Goal: Complete application form

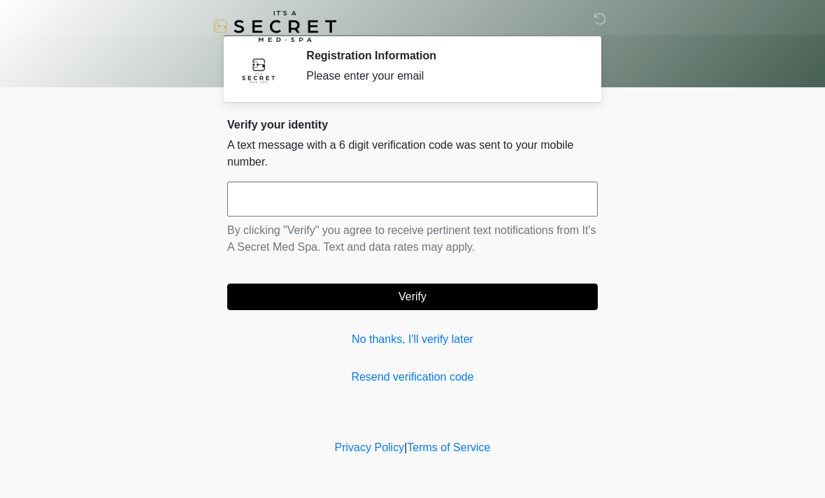
click at [539, 195] on input "text" at bounding box center [412, 199] width 370 height 35
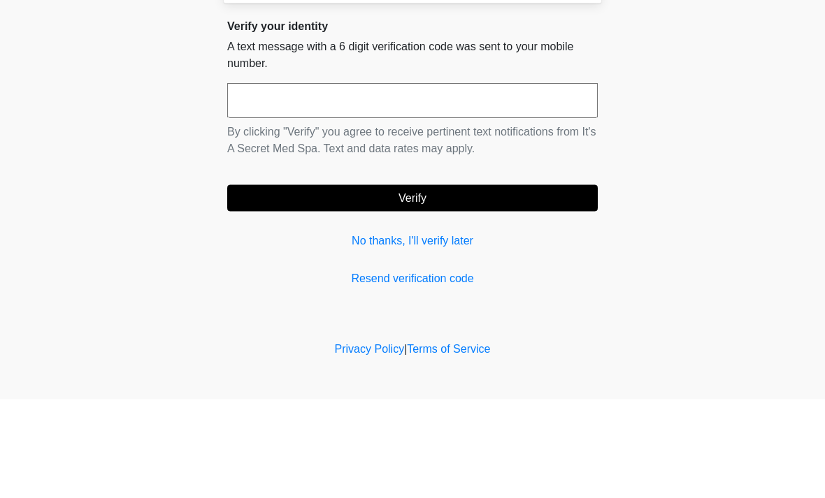
click at [412, 284] on button "Verify" at bounding box center [412, 297] width 370 height 27
click at [717, 118] on body "‎ ‎ Registration Information Please enter your email Please connect to Wi-Fi no…" at bounding box center [412, 249] width 825 height 498
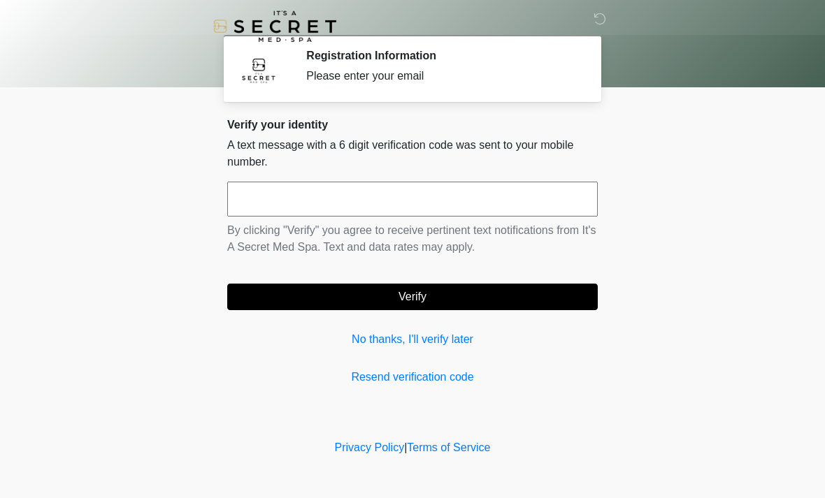
click at [459, 339] on link "No thanks, I'll verify later" at bounding box center [412, 339] width 370 height 17
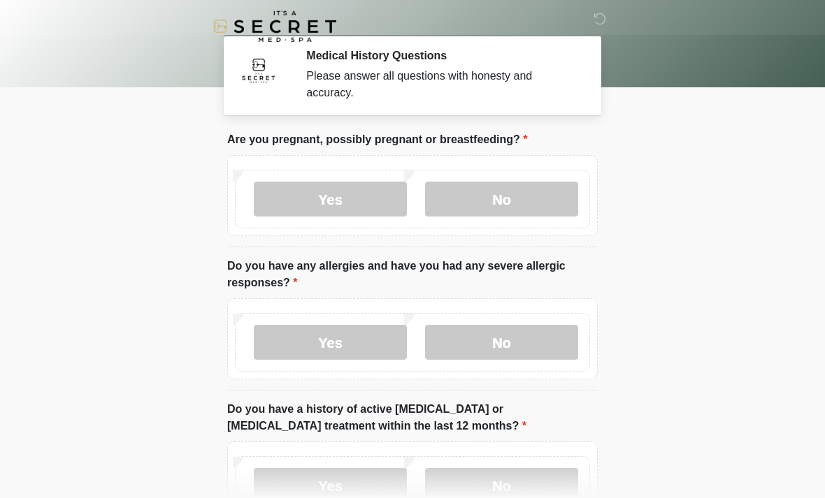
click at [532, 194] on label "No" at bounding box center [501, 199] width 153 height 35
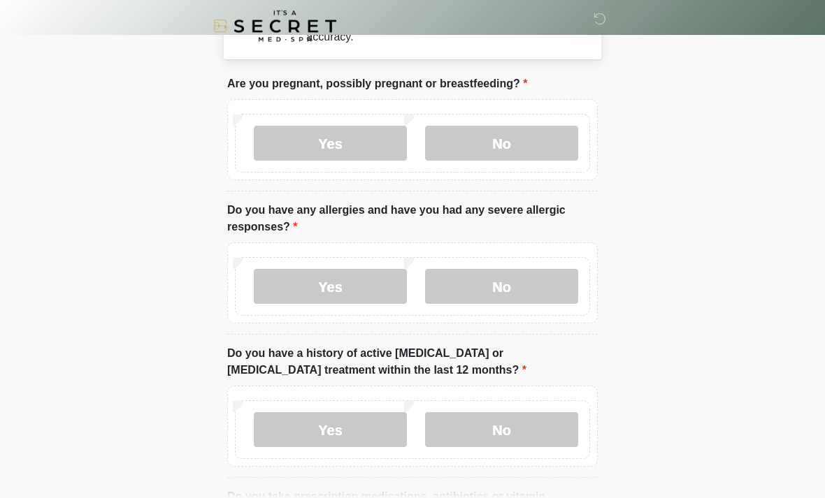
scroll to position [59, 0]
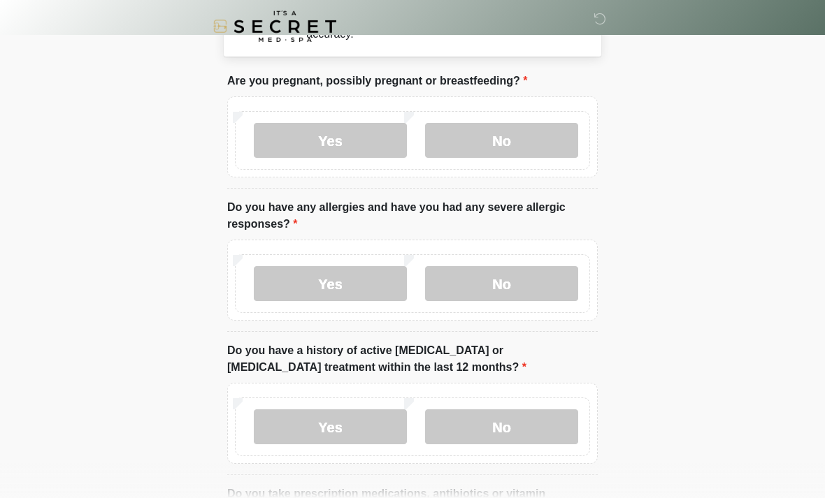
click at [526, 281] on label "No" at bounding box center [501, 283] width 153 height 35
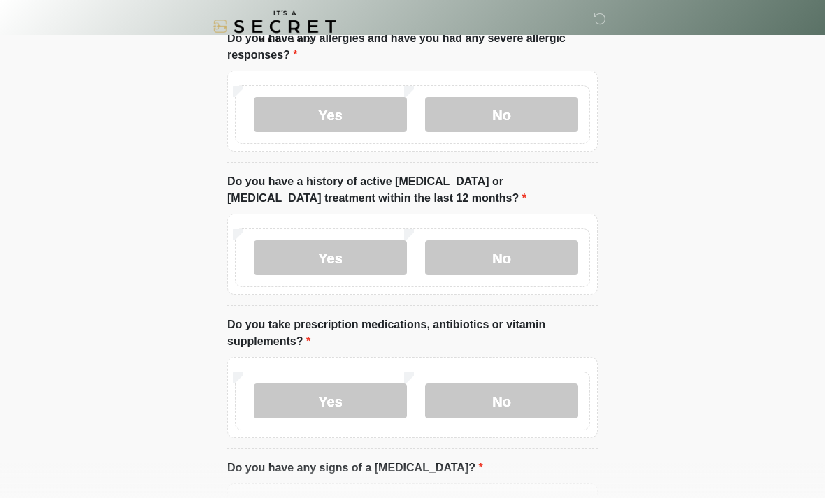
click at [530, 266] on label "No" at bounding box center [501, 257] width 153 height 35
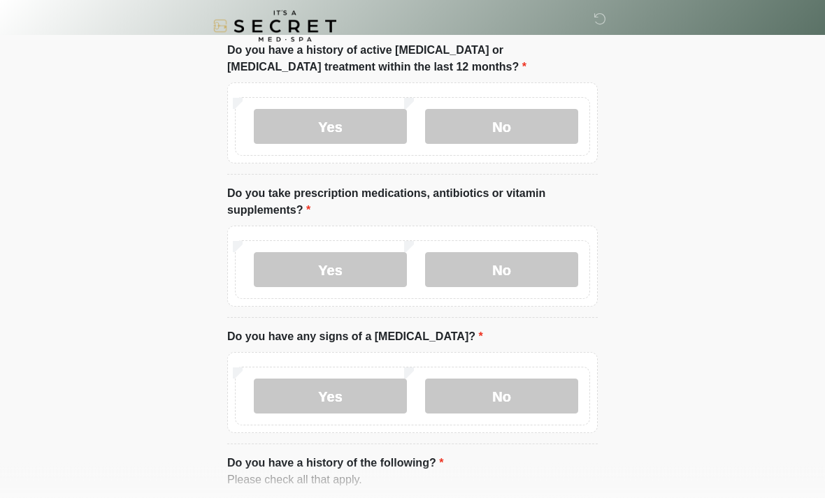
scroll to position [368, 0]
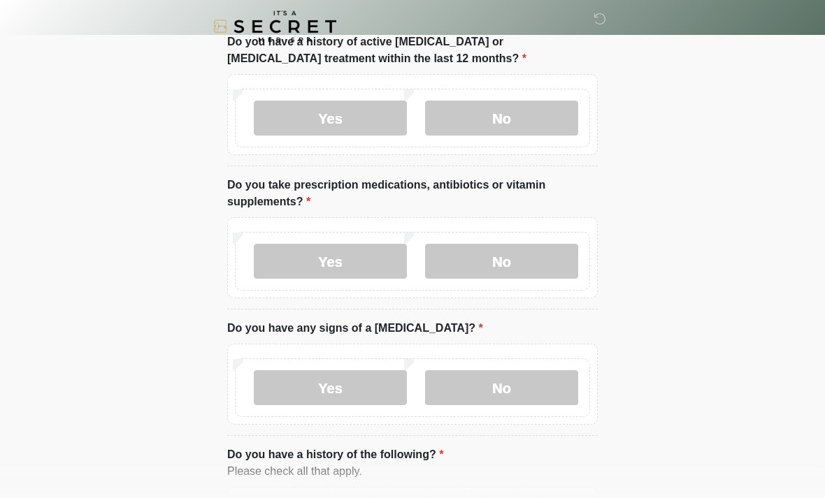
click at [351, 262] on label "Yes" at bounding box center [330, 261] width 153 height 35
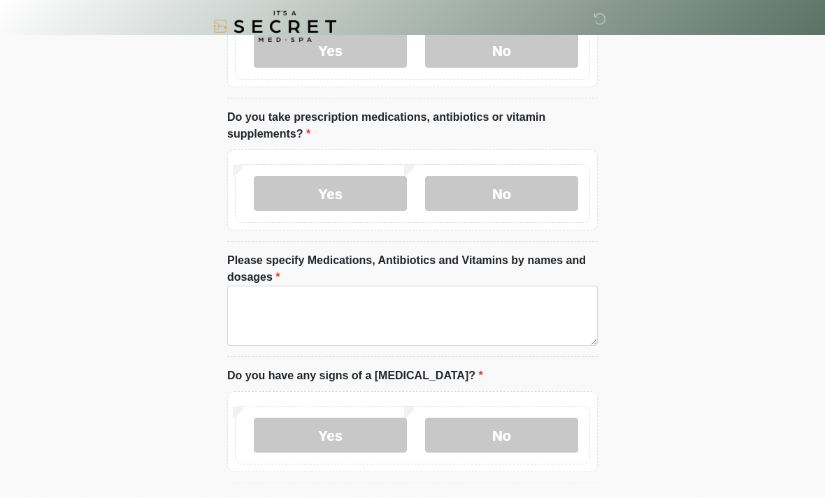
scroll to position [449, 0]
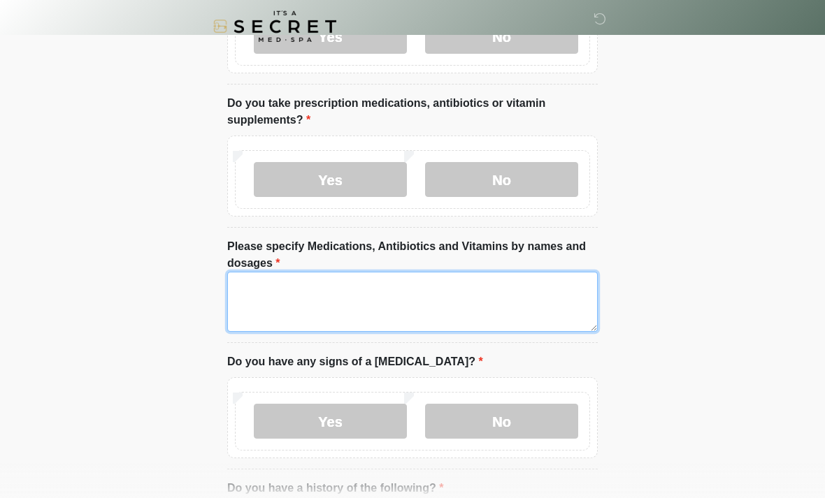
click at [504, 306] on textarea "Please specify Medications, Antibiotics and Vitamins by names and dosages" at bounding box center [412, 302] width 370 height 60
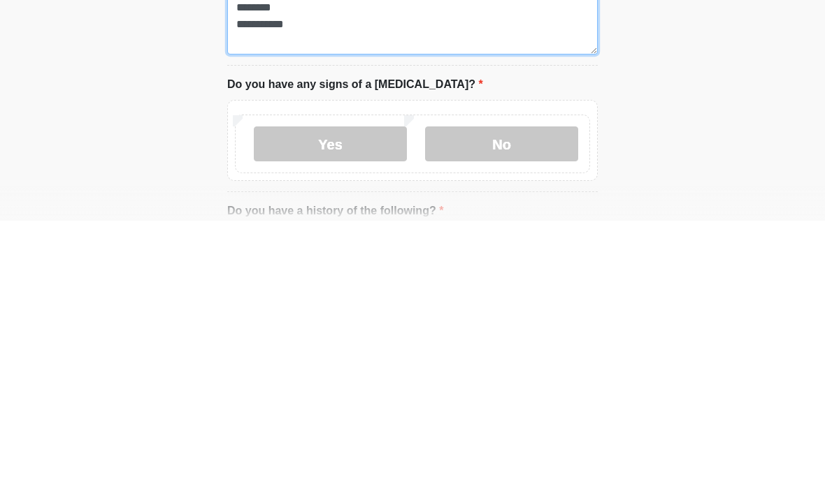
type textarea "**********"
click at [542, 404] on label "No" at bounding box center [501, 421] width 153 height 35
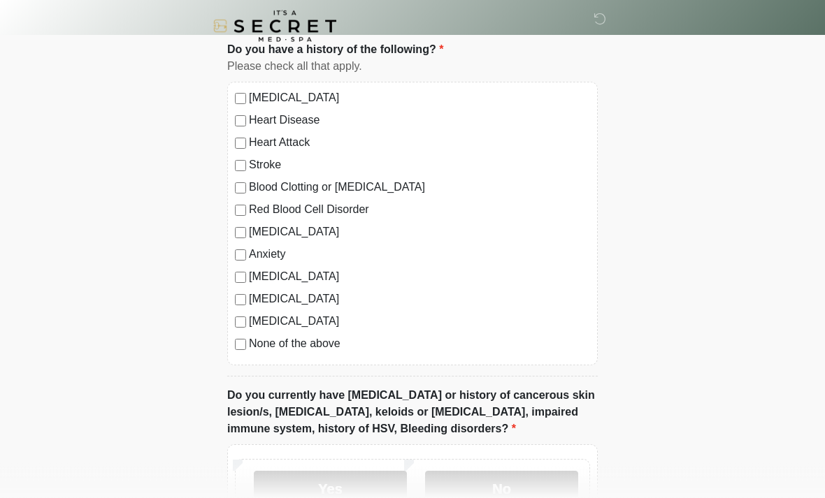
scroll to position [888, 0]
click at [331, 348] on label "None of the above" at bounding box center [419, 343] width 341 height 17
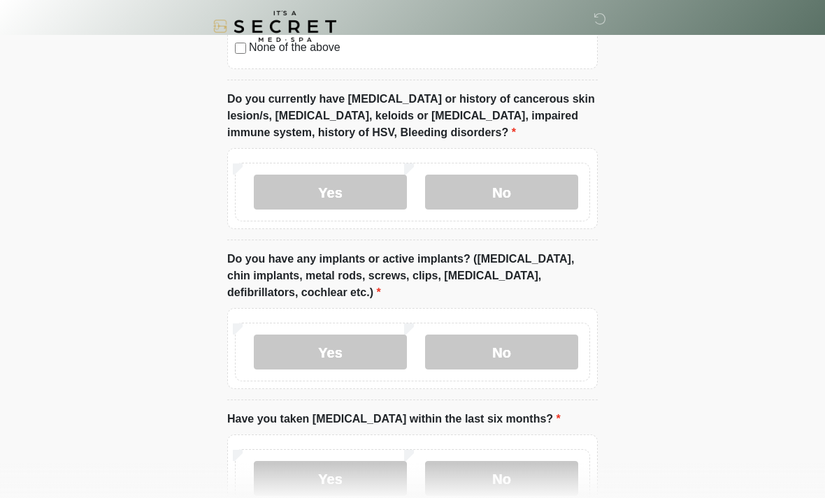
scroll to position [1185, 0]
click at [547, 192] on label "No" at bounding box center [501, 192] width 153 height 35
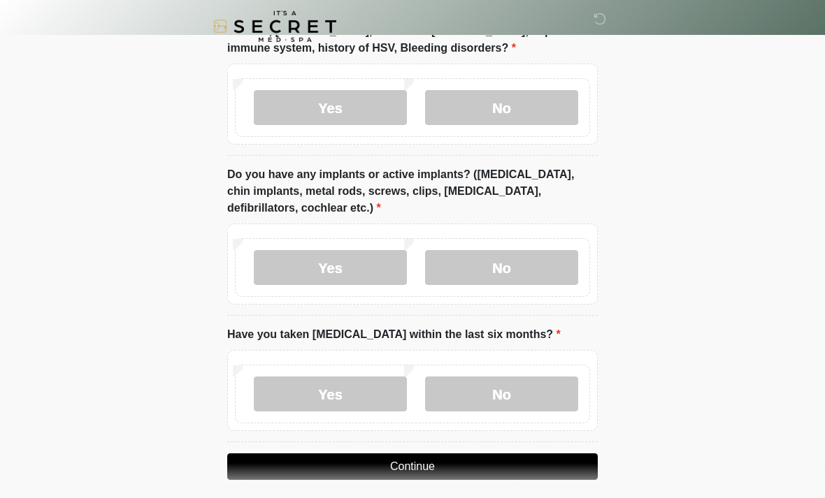
scroll to position [1278, 0]
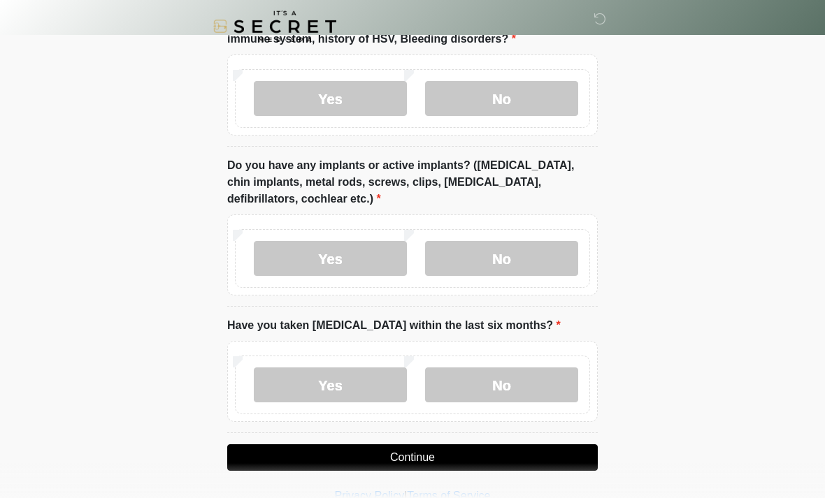
click at [537, 253] on label "No" at bounding box center [501, 258] width 153 height 35
click at [541, 380] on label "No" at bounding box center [501, 385] width 153 height 35
click at [501, 457] on button "Continue" at bounding box center [412, 458] width 370 height 27
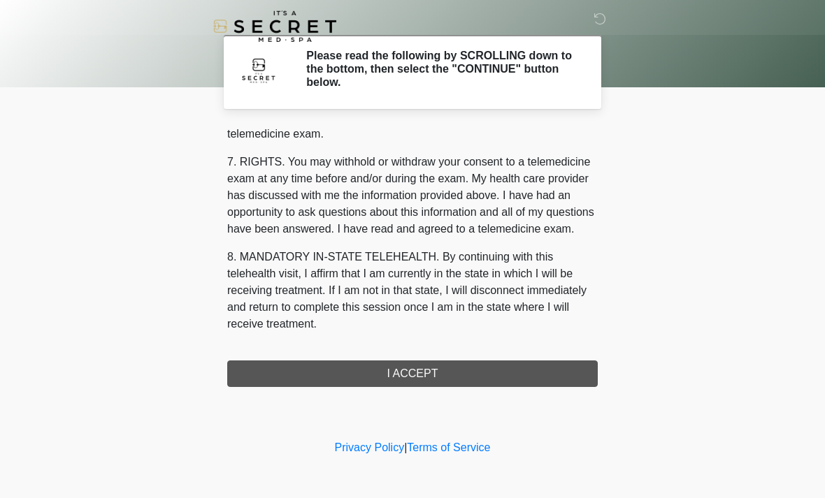
scroll to position [592, 0]
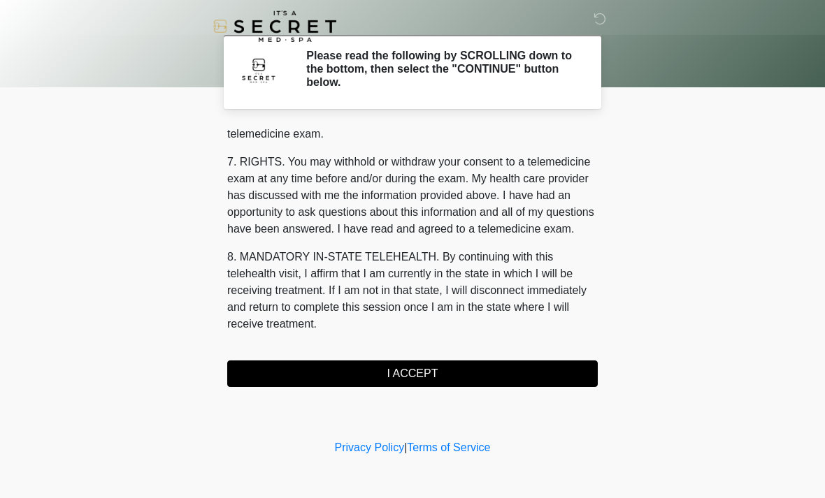
click at [438, 377] on button "I ACCEPT" at bounding box center [412, 374] width 370 height 27
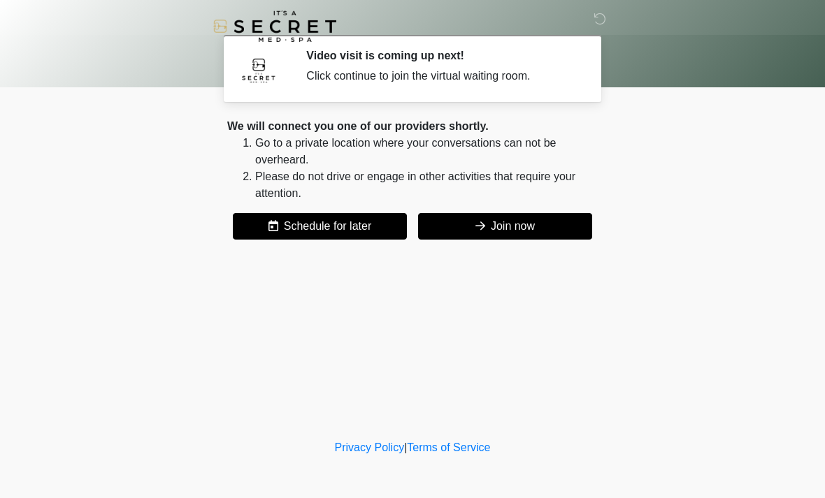
click at [520, 233] on button "Join now" at bounding box center [505, 226] width 174 height 27
